Goal: Information Seeking & Learning: Learn about a topic

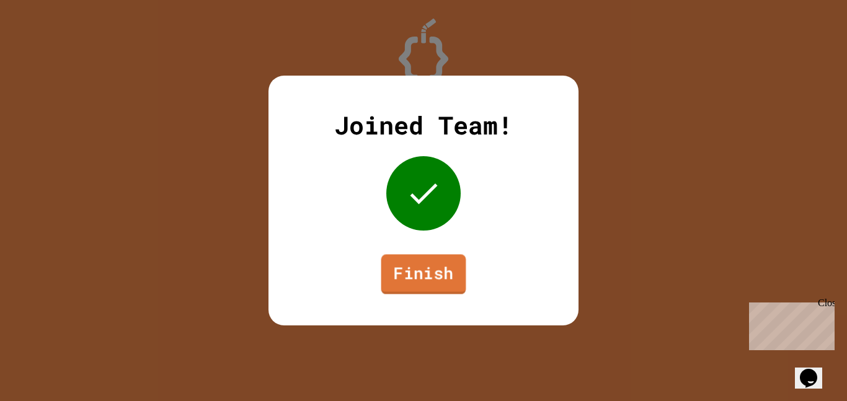
click at [428, 256] on link "Finish" at bounding box center [423, 274] width 85 height 40
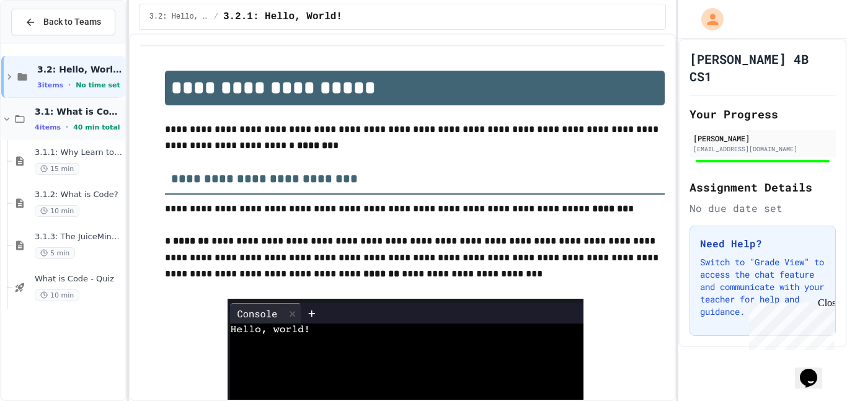
click at [17, 108] on div "3.1: What is Code? 4 items • 40 min total" at bounding box center [63, 119] width 124 height 42
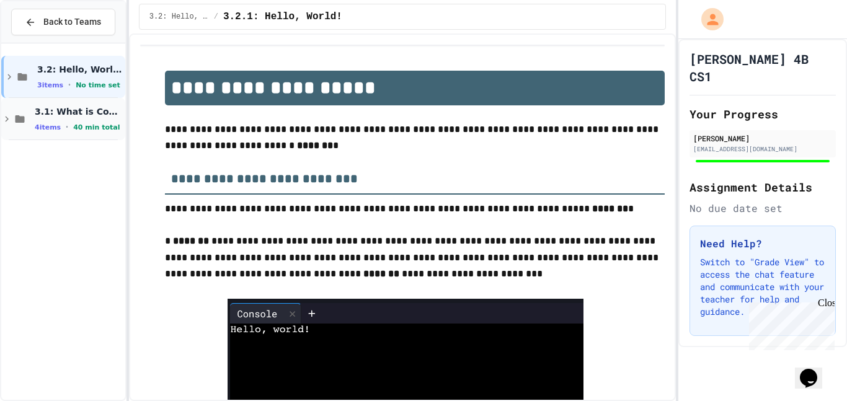
click at [43, 109] on span "3.1: What is Code?" at bounding box center [79, 111] width 88 height 11
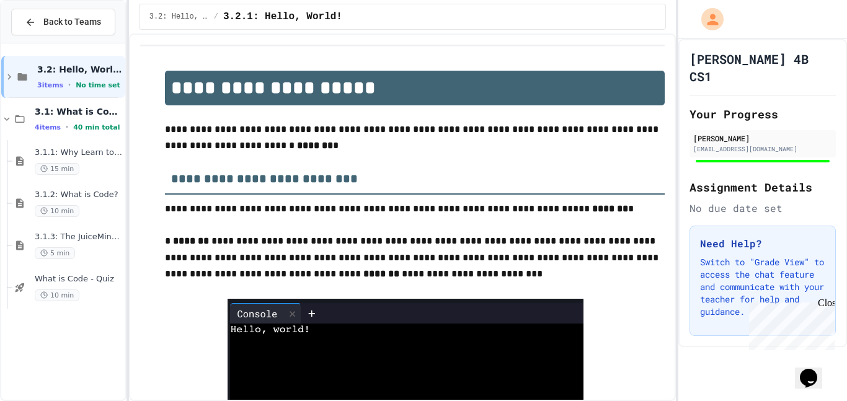
click at [43, 109] on span "3.1: What is Code?" at bounding box center [79, 111] width 88 height 11
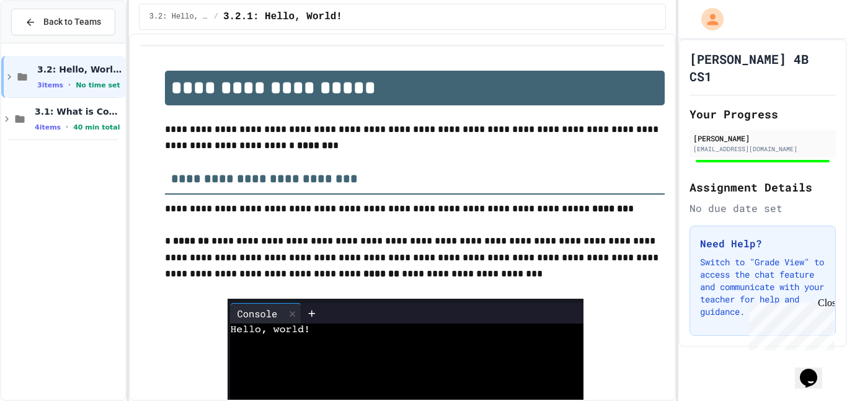
click at [43, 109] on span "3.1: What is Code?" at bounding box center [79, 111] width 88 height 11
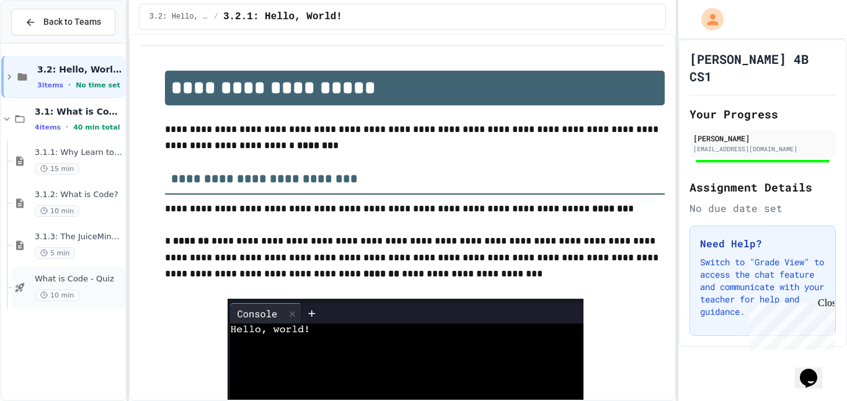
click at [87, 281] on span "What is Code - Quiz" at bounding box center [79, 279] width 88 height 11
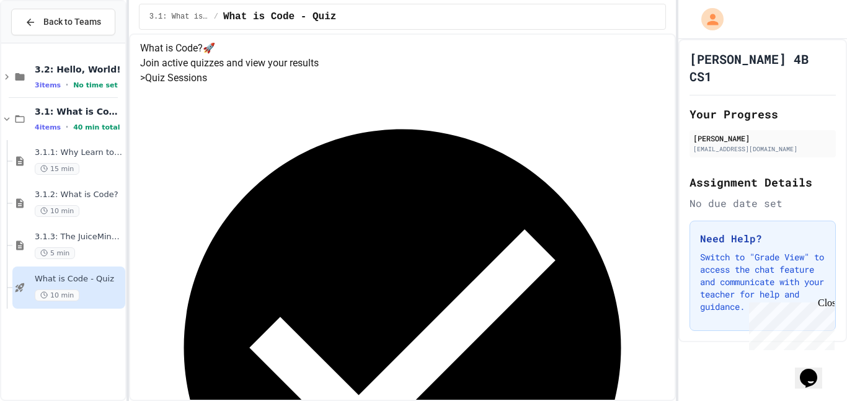
scroll to position [131, 0]
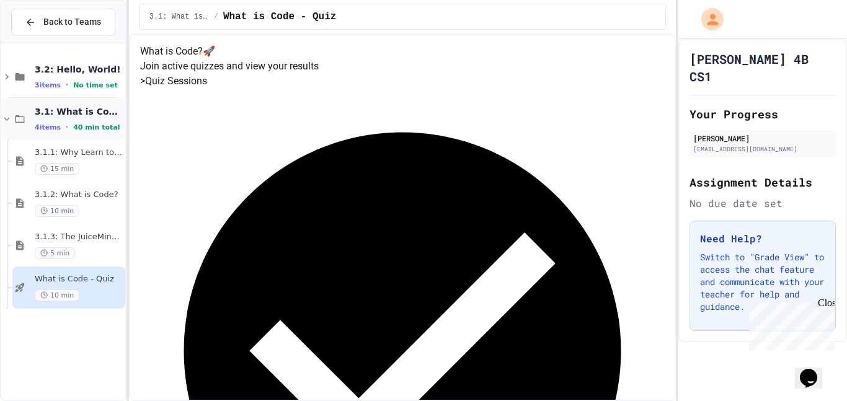
click at [13, 116] on icon at bounding box center [19, 118] width 15 height 11
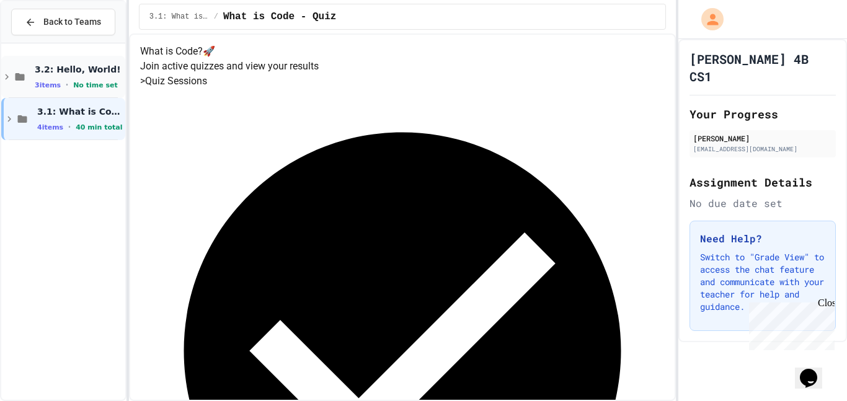
click at [23, 84] on div "3.2: Hello, World! 3 items • No time set" at bounding box center [63, 77] width 124 height 42
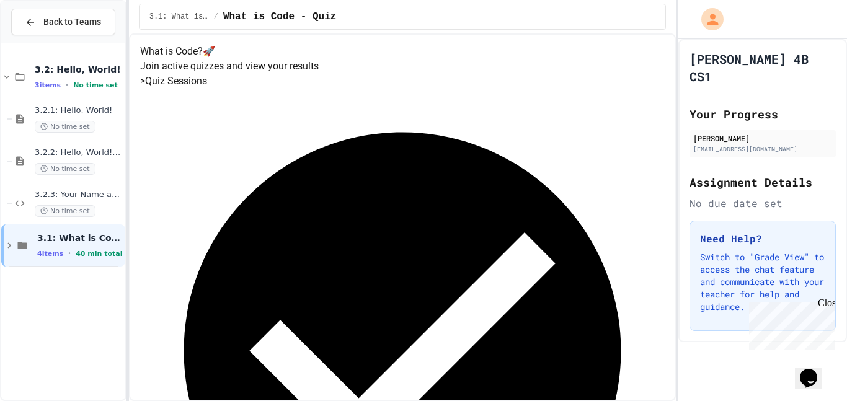
click at [23, 84] on div "3.2: Hello, World! 3 items • No time set" at bounding box center [63, 77] width 124 height 42
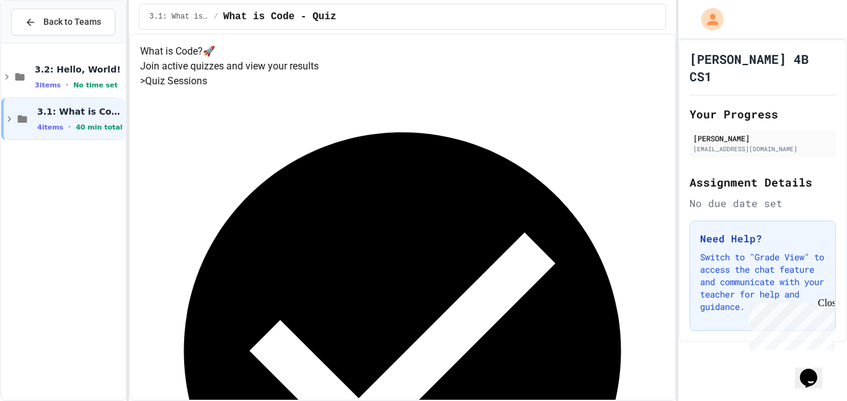
click at [23, 84] on div "3.2: Hello, World! 3 items • No time set" at bounding box center [63, 77] width 124 height 42
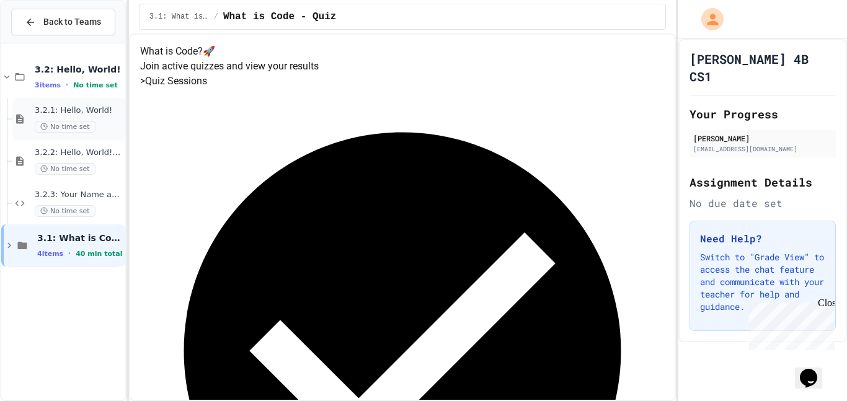
click at [27, 106] on div "3.2.1: Hello, World! No time set" at bounding box center [68, 119] width 113 height 42
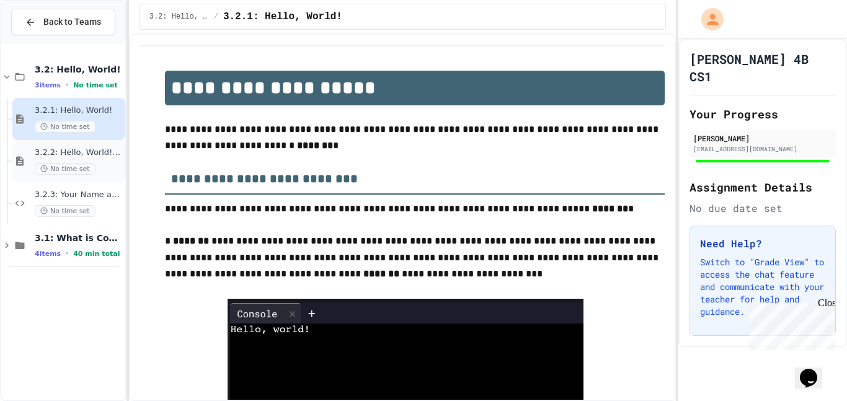
click at [35, 145] on div "3.2.2: Hello, World! - Review No time set" at bounding box center [68, 161] width 113 height 42
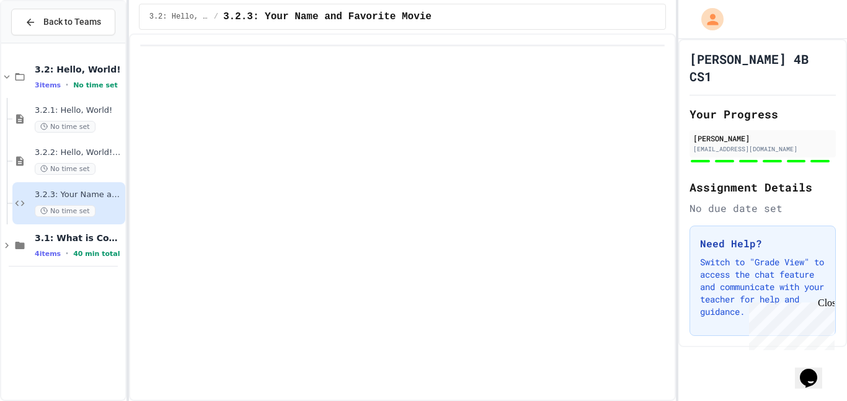
click at [38, 204] on div "3.2.3: Your Name and Favorite Movie No time set" at bounding box center [79, 203] width 88 height 27
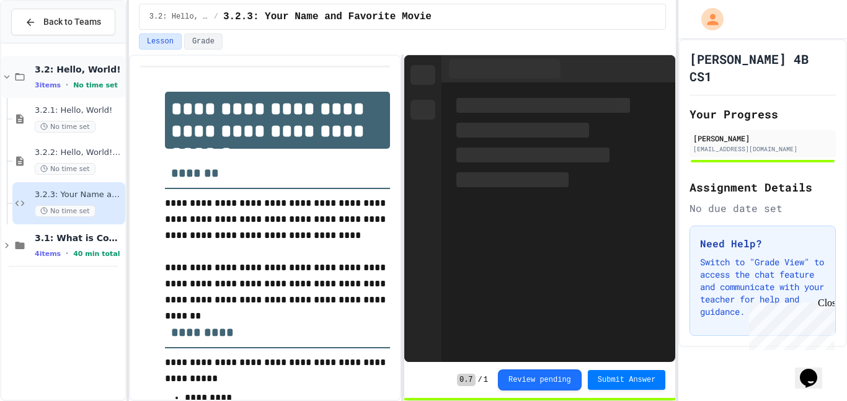
click at [14, 89] on div "3.2: Hello, World! 3 items • No time set" at bounding box center [63, 77] width 124 height 42
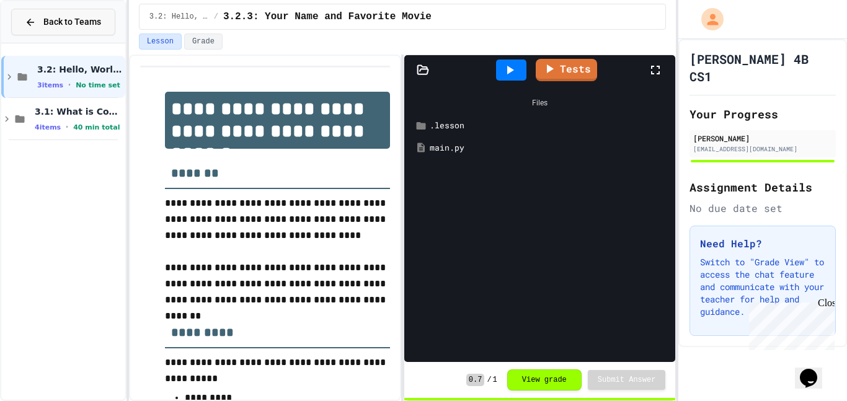
click at [32, 32] on button "Back to Teams" at bounding box center [63, 22] width 104 height 27
